Goal: Navigation & Orientation: Find specific page/section

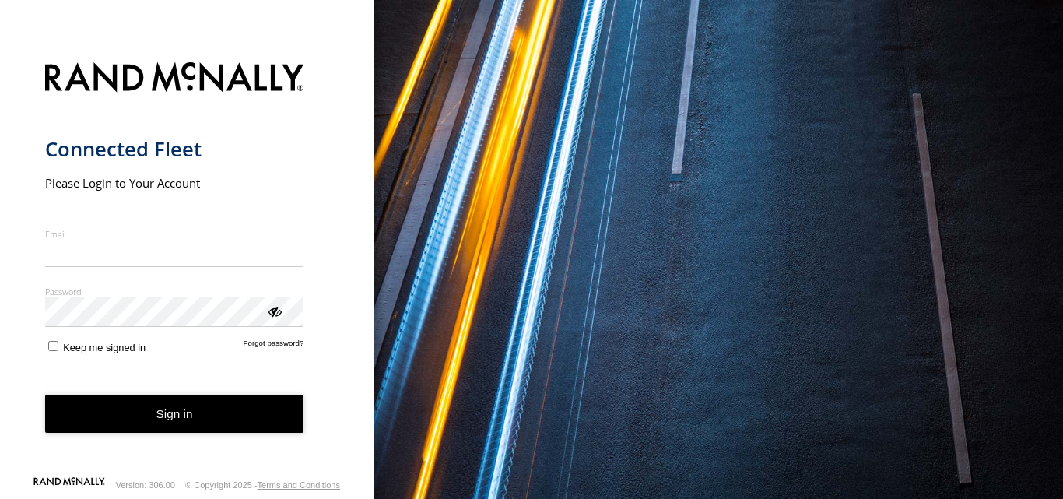
type input "**********"
click at [166, 427] on button "Sign in" at bounding box center [174, 414] width 259 height 38
click at [173, 416] on button "Sign in" at bounding box center [174, 414] width 259 height 38
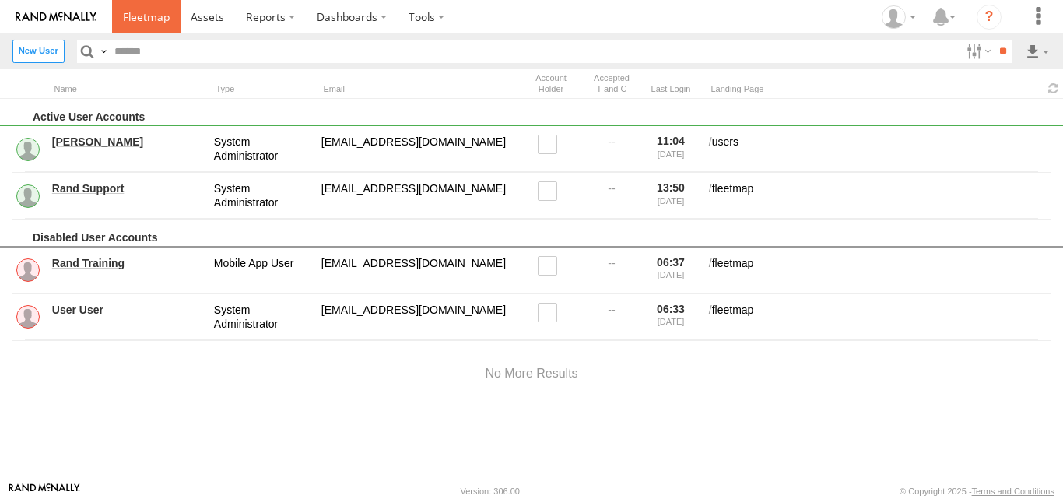
click at [152, 19] on span at bounding box center [146, 16] width 47 height 15
